Goal: Task Accomplishment & Management: Use online tool/utility

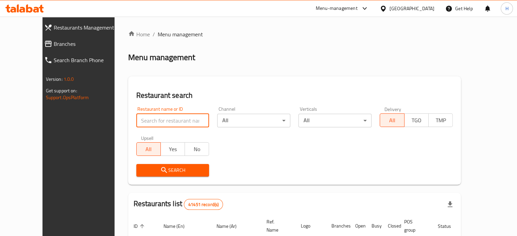
click at [148, 123] on input "search" at bounding box center [172, 121] width 73 height 14
type input "bubbly waffly"
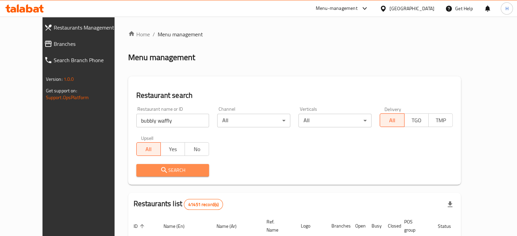
click at [162, 170] on span "Search" at bounding box center [173, 170] width 62 height 8
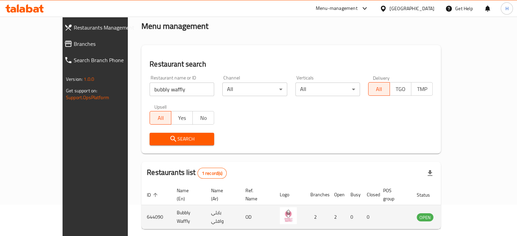
scroll to position [53, 0]
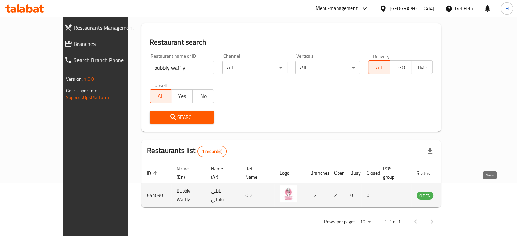
click at [460, 193] on icon "enhanced table" at bounding box center [456, 196] width 7 height 6
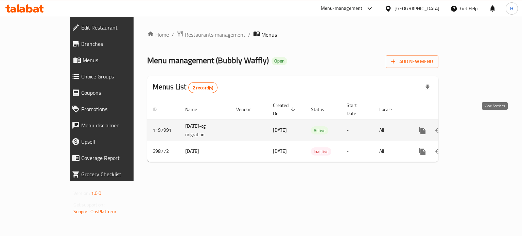
click at [480, 122] on link "enhanced table" at bounding box center [471, 130] width 16 height 16
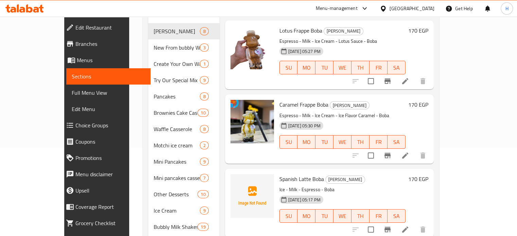
scroll to position [42, 0]
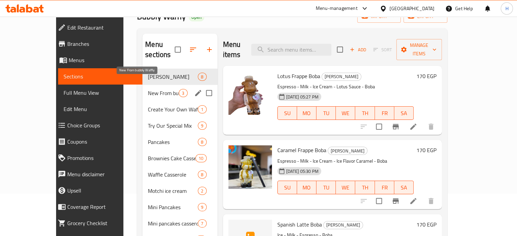
click at [148, 89] on span "New From bubbly Waffly" at bounding box center [163, 93] width 31 height 8
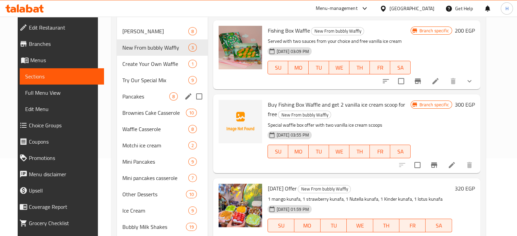
scroll to position [76, 0]
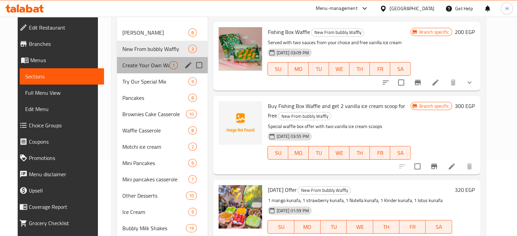
click at [126, 72] on div "Create Your Own Waffle 1" at bounding box center [162, 65] width 91 height 16
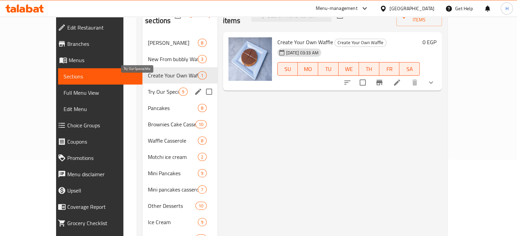
click at [148, 88] on span "Try Our Special Mix" at bounding box center [163, 92] width 31 height 8
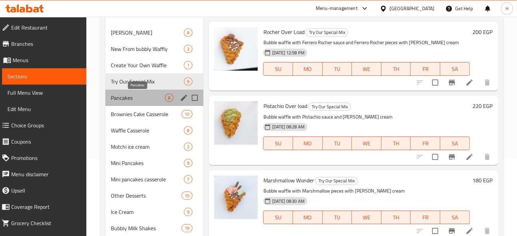
click at [125, 94] on span "Pancakes" at bounding box center [138, 98] width 54 height 8
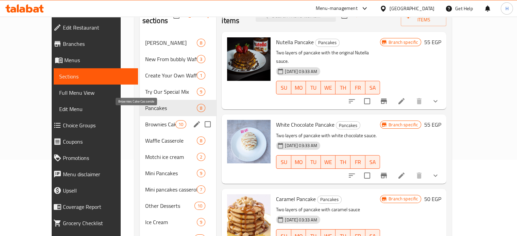
click at [145, 120] on span "Brownies Cake Casserole" at bounding box center [160, 124] width 30 height 8
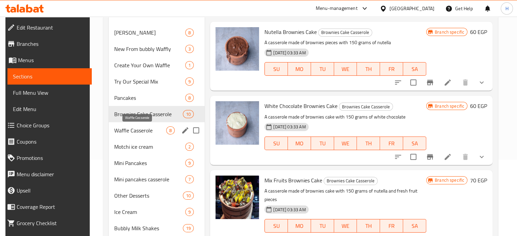
click at [133, 130] on span "Waffle Casserole" at bounding box center [140, 130] width 52 height 8
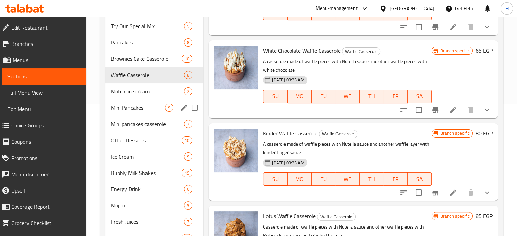
scroll to position [170, 0]
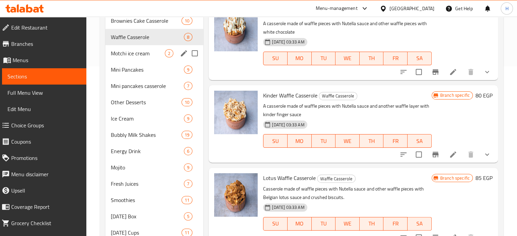
click at [124, 59] on div "Motchi ice cream 2" at bounding box center [154, 53] width 98 height 16
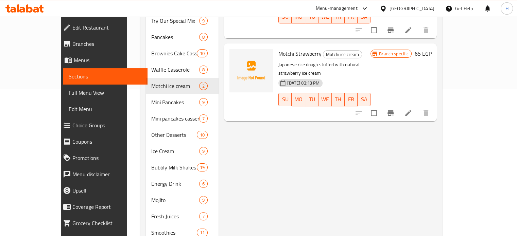
scroll to position [136, 0]
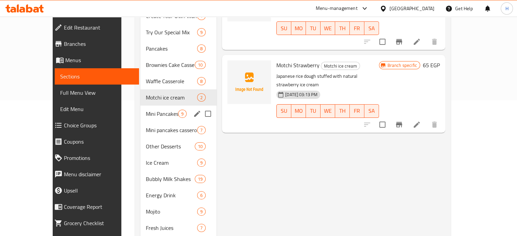
click at [140, 108] on div "Mini Pancakes 9" at bounding box center [178, 114] width 76 height 16
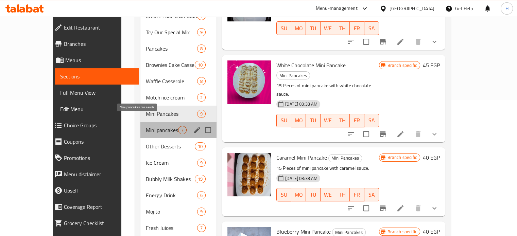
click at [146, 126] on span "Mini pancakes casserole" at bounding box center [162, 130] width 32 height 8
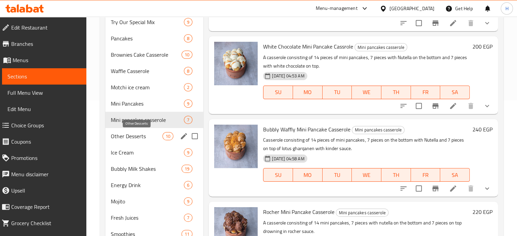
click at [126, 134] on span "Other Desserts" at bounding box center [137, 136] width 52 height 8
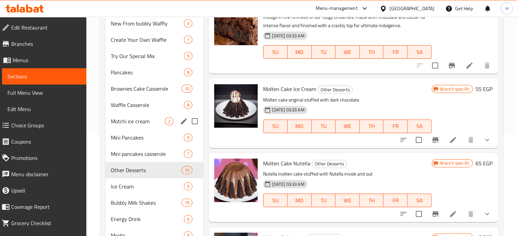
scroll to position [204, 0]
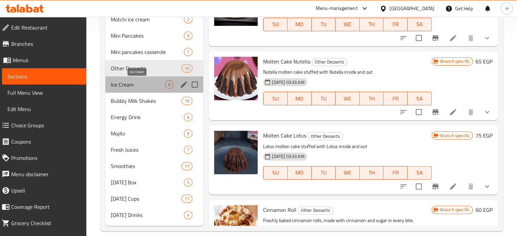
click at [133, 88] on span "Ice Cream" at bounding box center [138, 85] width 54 height 8
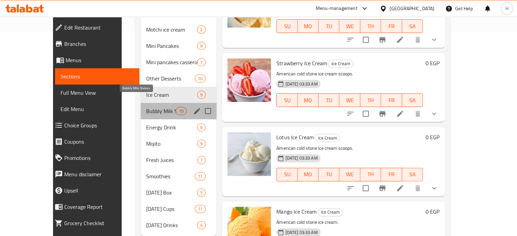
click at [146, 107] on span "Bubbly Milk Shakes" at bounding box center [161, 111] width 30 height 8
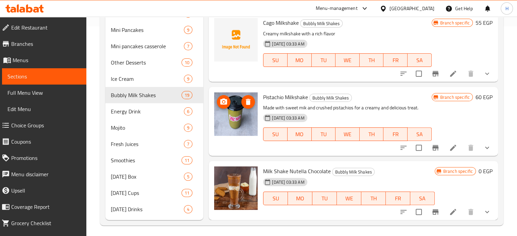
scroll to position [212, 0]
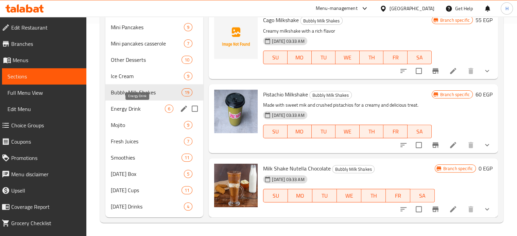
click at [123, 110] on span "Energy Drink" at bounding box center [138, 109] width 54 height 8
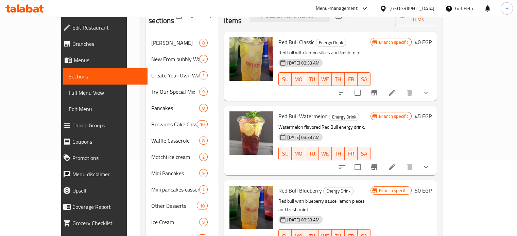
scroll to position [8, 0]
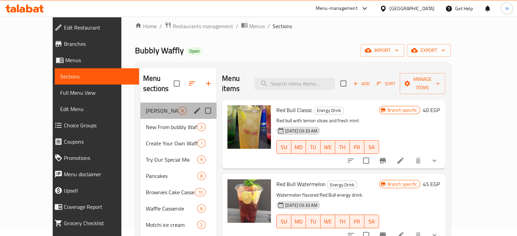
click at [140, 104] on div "Boba Drinks 8" at bounding box center [178, 111] width 76 height 16
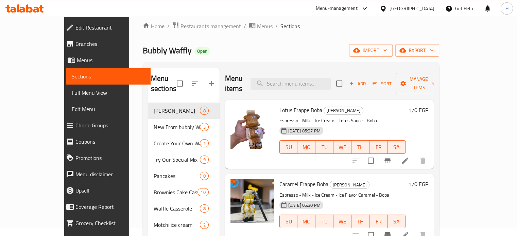
click at [27, 10] on icon at bounding box center [29, 8] width 6 height 8
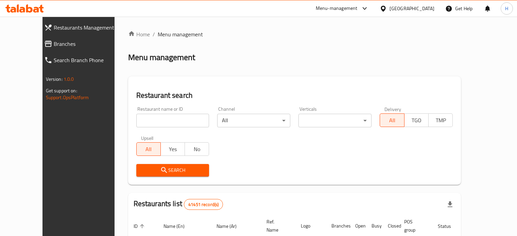
scroll to position [8, 0]
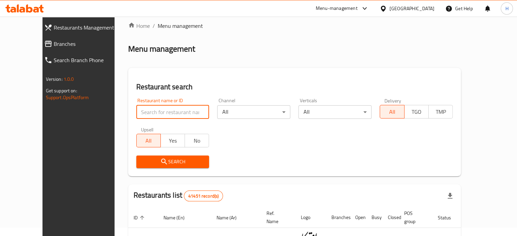
click at [175, 109] on input "search" at bounding box center [172, 112] width 73 height 14
paste input "680098"
type input "680098"
click button "Search" at bounding box center [172, 162] width 73 height 13
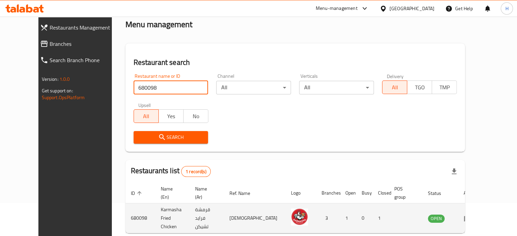
scroll to position [53, 0]
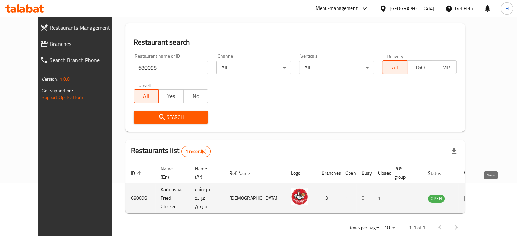
click at [471, 196] on icon "enhanced table" at bounding box center [467, 199] width 7 height 6
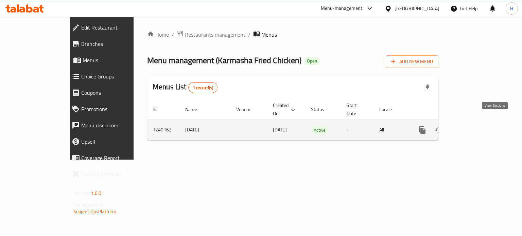
click at [475, 126] on icon "enhanced table" at bounding box center [471, 130] width 8 height 8
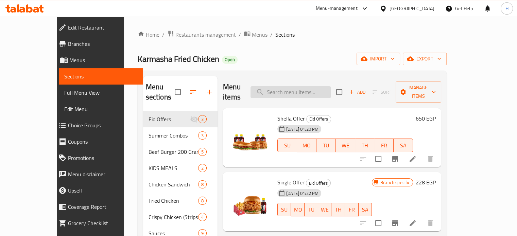
click at [307, 86] on input "search" at bounding box center [290, 92] width 80 height 12
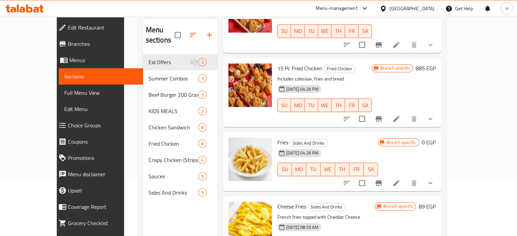
scroll to position [95, 0]
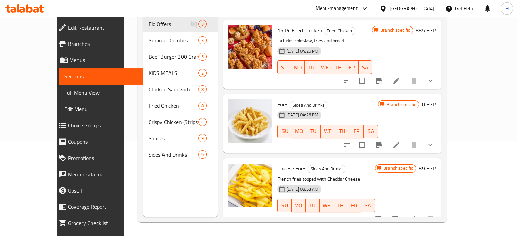
type input "fries"
click at [398, 216] on icon "Branch-specific-item" at bounding box center [395, 218] width 6 height 5
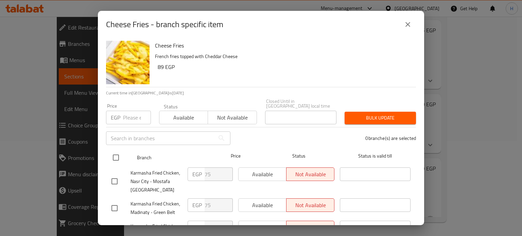
click at [115, 152] on input "checkbox" at bounding box center [116, 158] width 14 height 14
checkbox input "true"
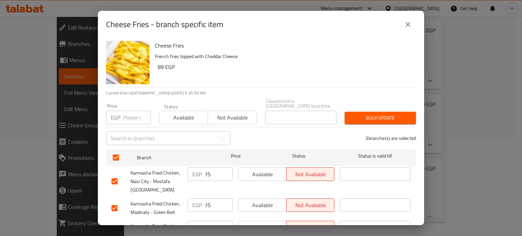
click at [121, 111] on div "EGP Price" at bounding box center [128, 118] width 45 height 14
paste input "168"
type input "168"
click at [385, 114] on span "Bulk update" at bounding box center [380, 118] width 60 height 8
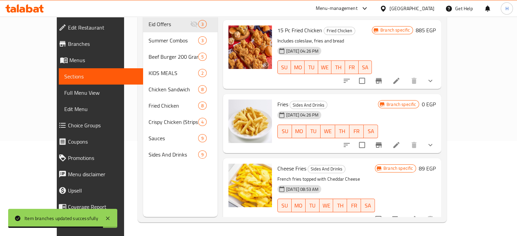
click at [30, 9] on icon at bounding box center [24, 8] width 38 height 8
